Goal: Ask a question

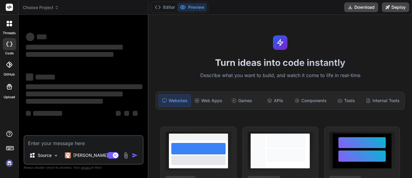
type textarea "x"
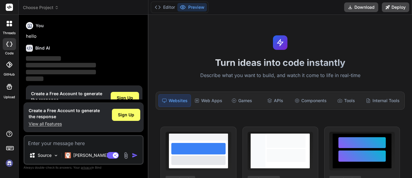
scroll to position [19, 0]
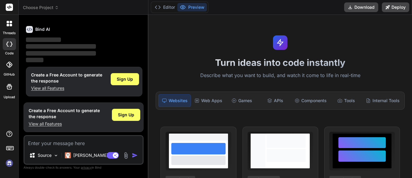
click at [29, 32] on icon at bounding box center [29, 29] width 7 height 7
click at [49, 140] on textarea at bounding box center [83, 141] width 118 height 11
paste textarea "Now I want to implement Send email functionality at the time when user logged i…"
type textarea "Now I want to implement Send email functionality at the time when user logged i…"
type textarea "x"
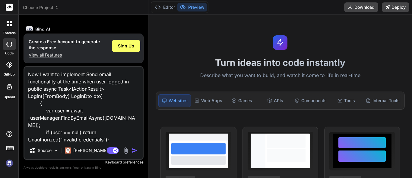
scroll to position [87, 0]
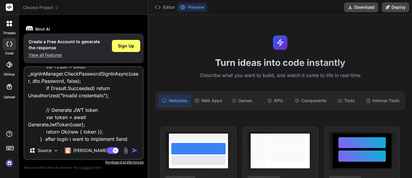
type textarea "Now I want to implement Send email functionality at the time when user logged i…"
click at [134, 151] on img "button" at bounding box center [135, 150] width 6 height 6
